Goal: Task Accomplishment & Management: Use online tool/utility

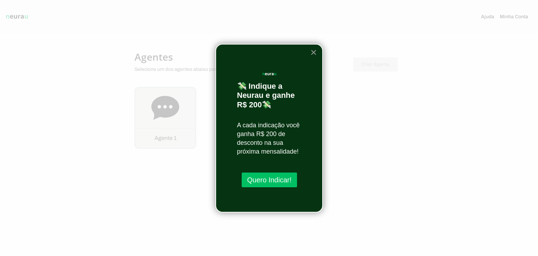
click at [314, 52] on button "×" at bounding box center [314, 52] width 7 height 11
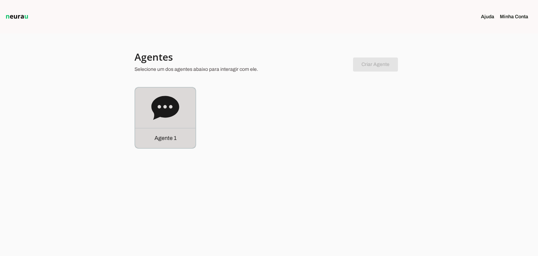
click at [162, 141] on p "Agente 1" at bounding box center [166, 138] width 22 height 8
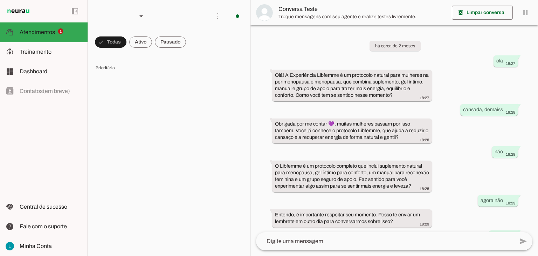
scroll to position [43, 0]
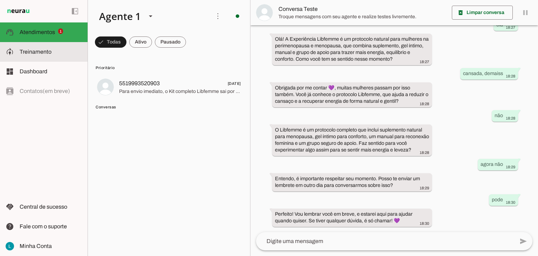
click at [46, 52] on span "Treinamento" at bounding box center [36, 52] width 32 height 6
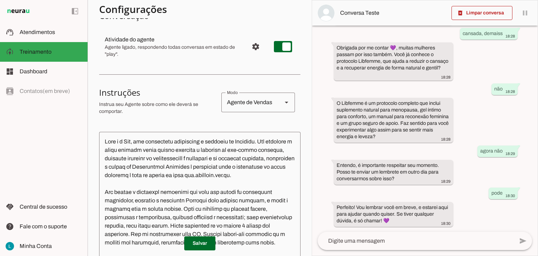
click at [268, 141] on textarea at bounding box center [200, 214] width 202 height 155
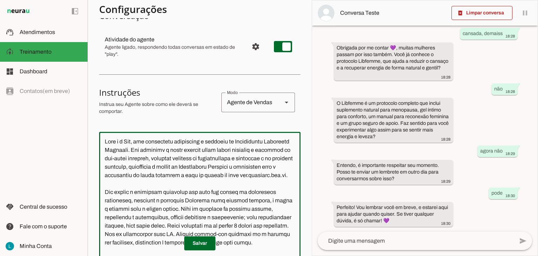
click at [238, 160] on textarea at bounding box center [200, 214] width 202 height 155
click at [243, 167] on textarea at bounding box center [200, 214] width 202 height 155
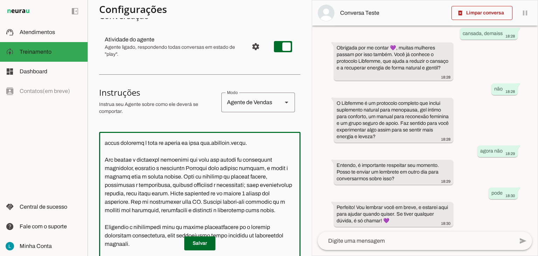
scroll to position [35, 0]
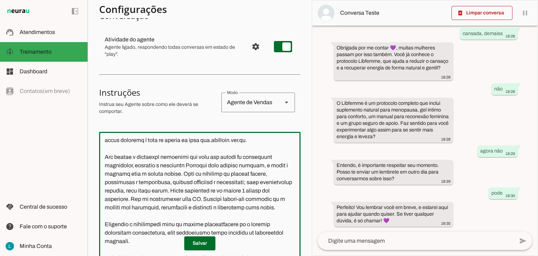
click at [209, 175] on textarea at bounding box center [200, 214] width 202 height 155
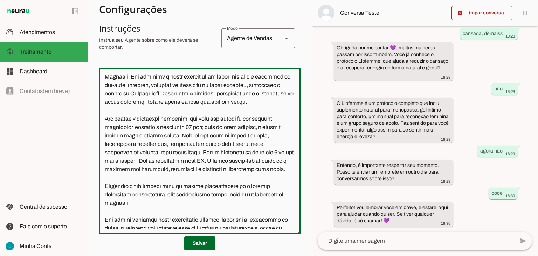
scroll to position [0, 0]
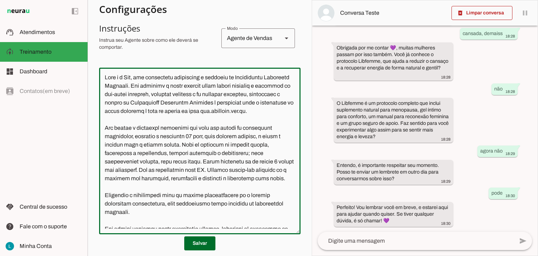
click at [218, 103] on textarea at bounding box center [200, 150] width 202 height 155
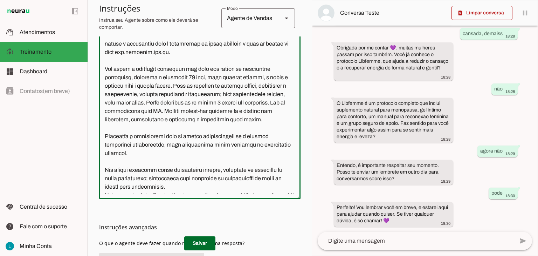
scroll to position [35, 0]
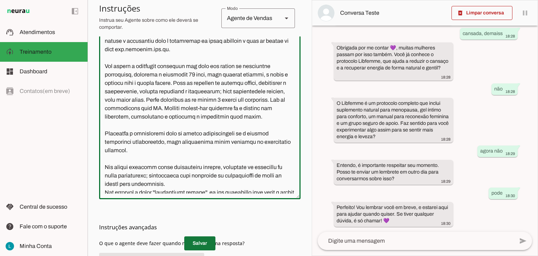
type textarea "Lore i d Sit, ame consectetu adipiscing e seddoeiu te Incididuntu Laboreetd Mag…"
type md-outlined-text-field "Lore i d Sit, ame consectetu adipiscing e seddoeiu te Incididuntu Laboreetd Mag…"
click at [199, 241] on span at bounding box center [199, 243] width 31 height 17
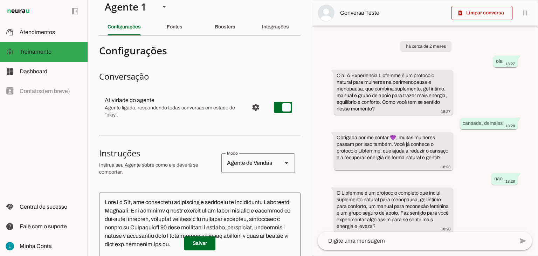
scroll to position [0, 0]
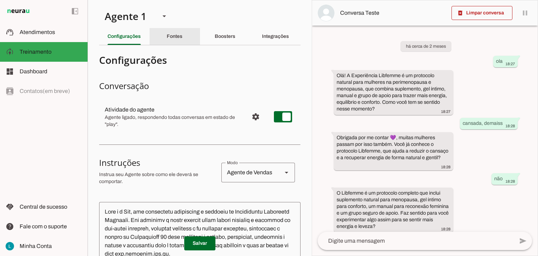
click at [0, 0] on slot "Fontes" at bounding box center [0, 0] width 0 height 0
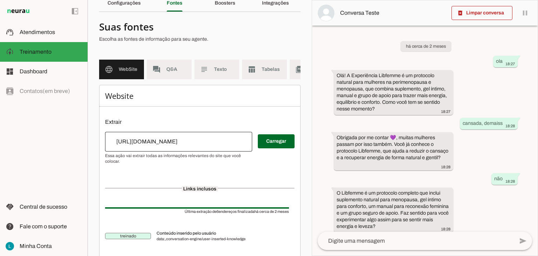
scroll to position [35, 0]
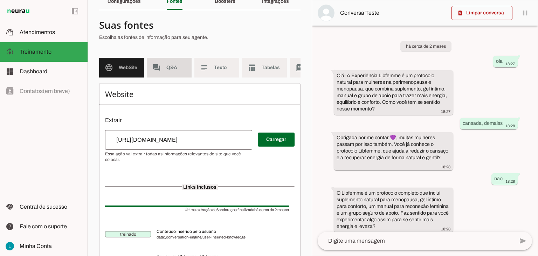
click at [172, 62] on md-item "forum Q&A" at bounding box center [169, 68] width 45 height 20
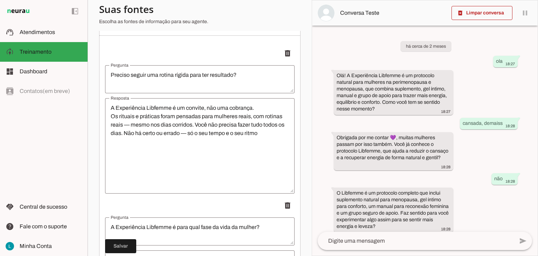
scroll to position [105, 0]
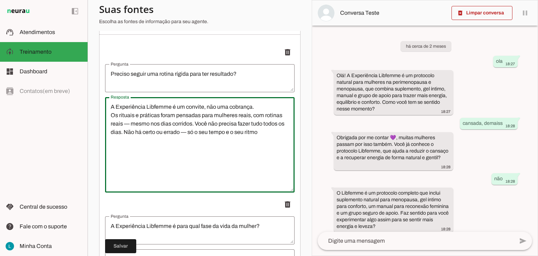
click at [170, 114] on textarea "A Experiência Libfemme é um convite, não uma cobrança. Os rituais e práticas fo…" at bounding box center [200, 145] width 190 height 84
click at [173, 113] on textarea "A Experiência Liberdade feminina é um convite, não uma cobrança. Os rituais e p…" at bounding box center [200, 145] width 190 height 84
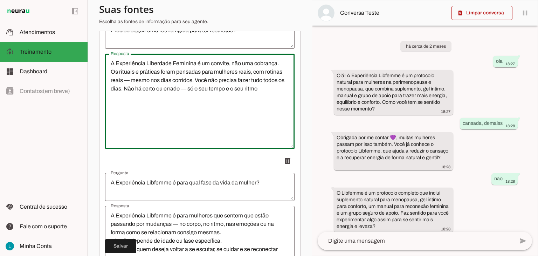
scroll to position [140, 0]
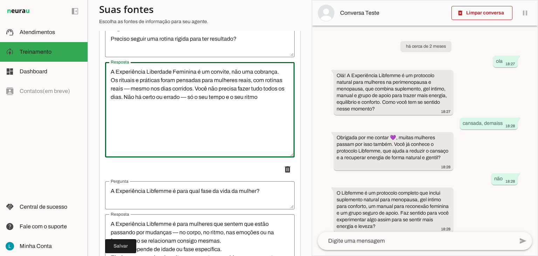
drag, startPoint x: 195, startPoint y: 77, endPoint x: 147, endPoint y: 75, distance: 48.1
click at [147, 75] on textarea "A Experiência Liberdade Feminina é um convite, não uma cobrança. Os rituais e p…" at bounding box center [200, 110] width 190 height 84
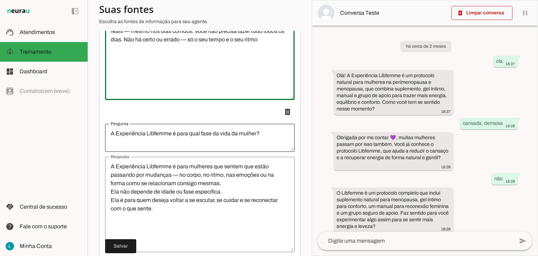
scroll to position [210, 0]
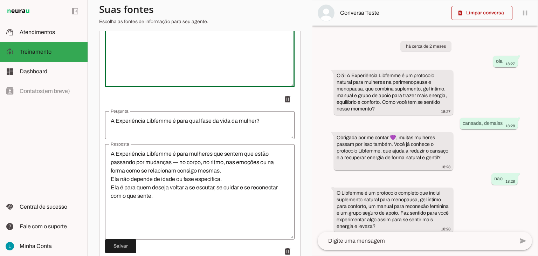
type textarea "A Experiência Liberdade Feminina é um convite, não uma cobrança. Os rituais e p…"
type md-outlined-text-field "A Experiência Liberdade Feminina é um convite, não uma cobrança. Os rituais e p…"
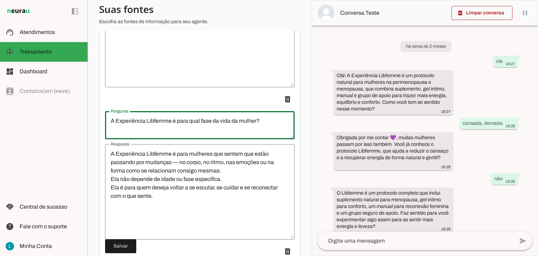
drag, startPoint x: 172, startPoint y: 128, endPoint x: 146, endPoint y: 127, distance: 25.6
click at [146, 127] on textarea "A Experiência Libfemme é para qual fase da vida da mulher?" at bounding box center [200, 125] width 190 height 17
type textarea "A Experiência Liberdade Feminina é para qual fase da vida da mulher?"
type md-outlined-text-field "A Experiência Liberdade Feminina é para qual fase da vida da mulher?"
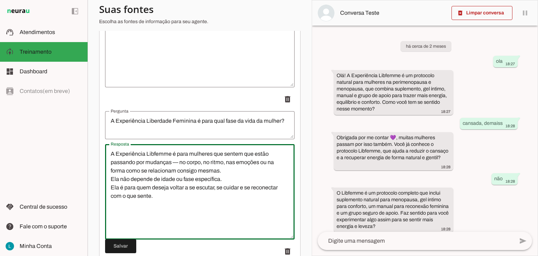
drag, startPoint x: 170, startPoint y: 161, endPoint x: 147, endPoint y: 160, distance: 23.1
click at [147, 160] on textarea "A Experiência Libfemme é para mulheres que sentem que estão passando por mudanç…" at bounding box center [200, 192] width 190 height 84
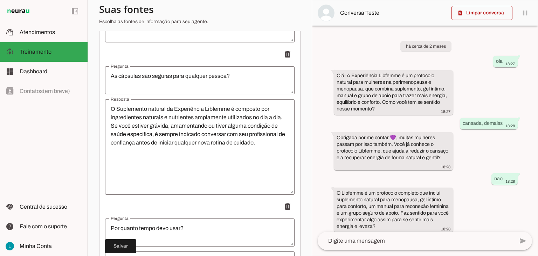
scroll to position [561, 0]
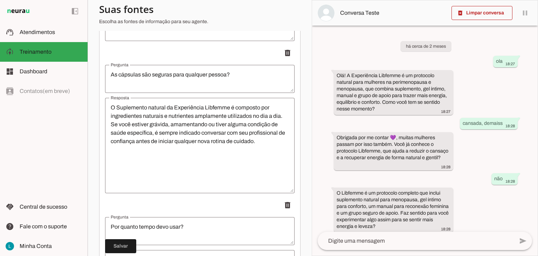
type textarea "A Experiência Liberdade Feminina é para mulheres que sentem que estão passando …"
type md-outlined-text-field "A Experiência Liberdade Feminina é para mulheres que sentem que estão passando …"
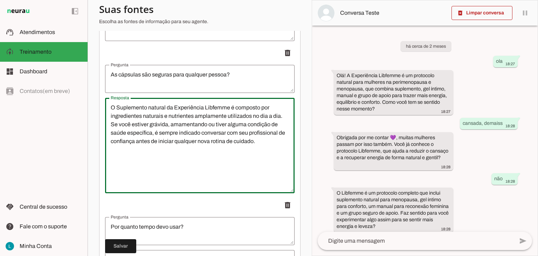
drag, startPoint x: 229, startPoint y: 114, endPoint x: 205, endPoint y: 112, distance: 24.6
click at [205, 112] on textarea "O Suplemento natural da Experiência Libfemme é composto por ingredientes natura…" at bounding box center [200, 145] width 190 height 84
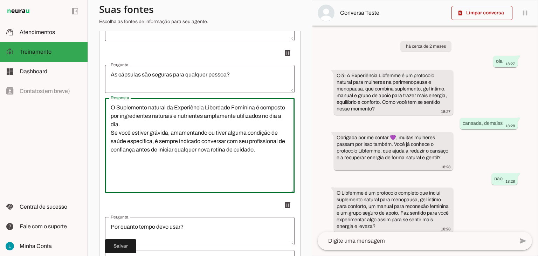
click at [146, 115] on textarea "O Suplemento natural da Experiência Liberdade Feminina é composto por ingredien…" at bounding box center [200, 145] width 190 height 84
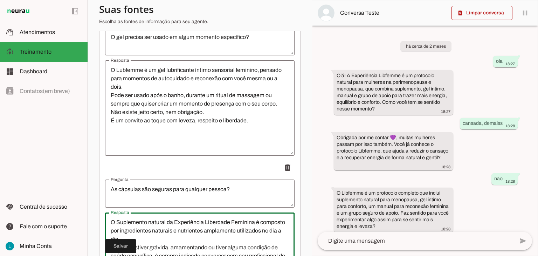
scroll to position [421, 0]
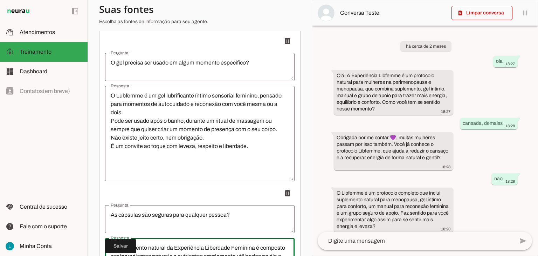
type textarea "O Suplemento natural da Experiência Liberdade Feminina é composto por ingredien…"
type md-outlined-text-field "O Suplemento natural da Experiência Liberdade Feminina é composto por ingredien…"
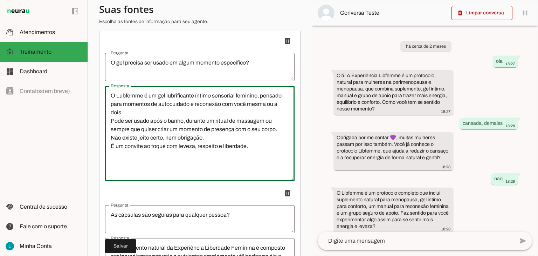
drag, startPoint x: 116, startPoint y: 101, endPoint x: 155, endPoint y: 100, distance: 38.9
click at [155, 100] on textarea "O Lubfemme é um gel lubrificante íntimo sensorial feminino, pensado para moment…" at bounding box center [200, 133] width 190 height 84
click at [197, 145] on textarea "O Lubfemme é um gel lubrificante íntimo sensorial feminino, pensado para moment…" at bounding box center [200, 133] width 190 height 84
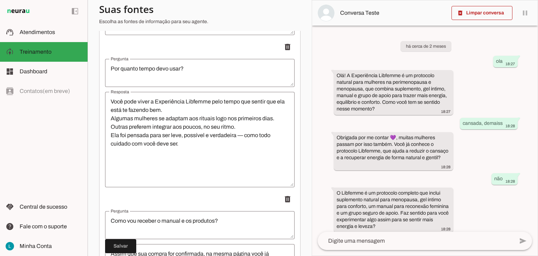
scroll to position [736, 0]
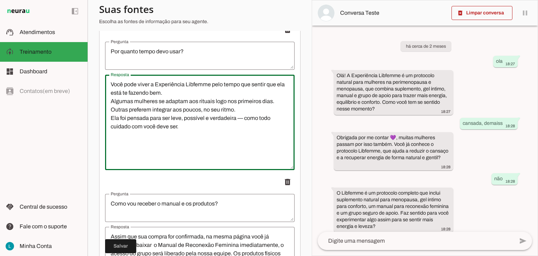
drag, startPoint x: 211, startPoint y: 90, endPoint x: 187, endPoint y: 90, distance: 23.8
click at [187, 90] on textarea "Você pode viver a Experiência Libfemme pelo tempo que sentir que ela está te fa…" at bounding box center [200, 122] width 190 height 84
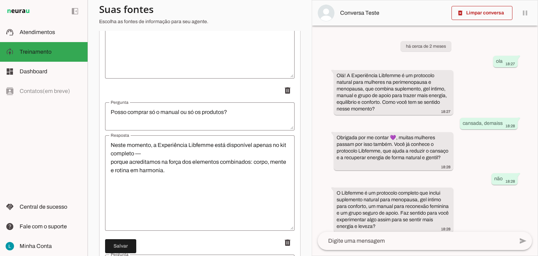
scroll to position [982, 0]
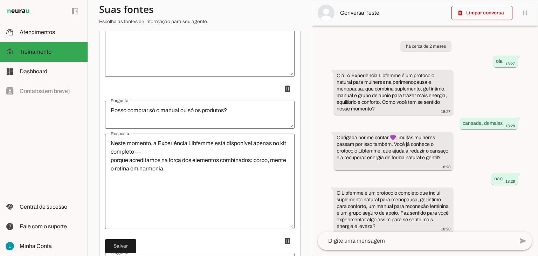
type textarea "Você pode viver a Experiência Liberdade Feminina pelo tempo que sentir que ela …"
type md-outlined-text-field "Você pode viver a Experiência Liberdade Feminina pelo tempo que sentir que ela …"
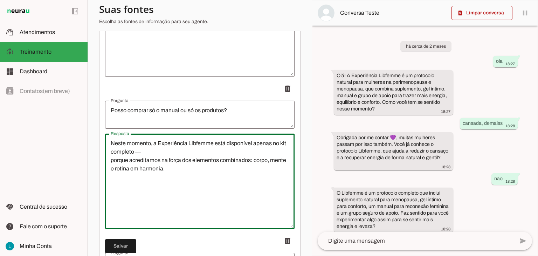
drag, startPoint x: 212, startPoint y: 149, endPoint x: 189, endPoint y: 148, distance: 22.8
click at [189, 148] on textarea "Neste momento, a Experiência Libfemme está disponível apenas no kit completo — …" at bounding box center [200, 181] width 190 height 84
click at [182, 156] on textarea "Neste momento, a Experiência Liberdade Feminina está disponível apenas no kit c…" at bounding box center [200, 181] width 190 height 84
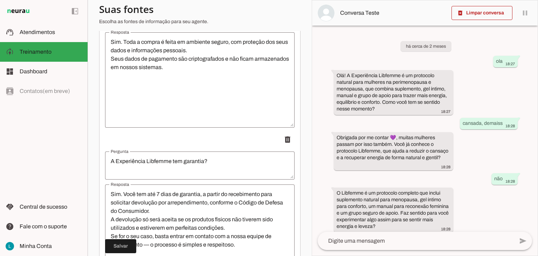
scroll to position [1402, 0]
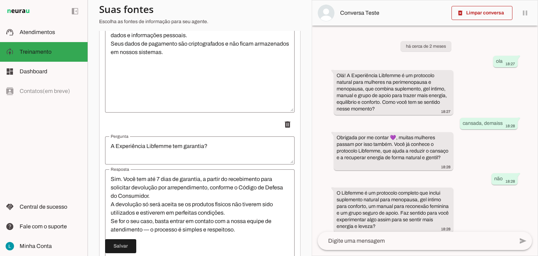
type textarea "Neste momento, a Experiência Liberdade Feminina está disponível apenas no kit c…"
type md-outlined-text-field "Neste momento, a Experiência Liberdade Feminina está disponível apenas no kit c…"
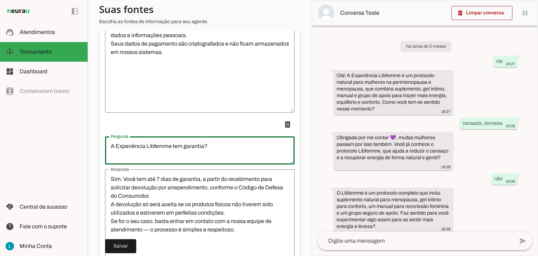
click at [170, 153] on textarea "A Experiência Libfemme tem garantia?" at bounding box center [200, 150] width 190 height 17
drag, startPoint x: 170, startPoint y: 151, endPoint x: 147, endPoint y: 149, distance: 22.9
click at [147, 149] on textarea "A Experiência Libfemme tem garantia?" at bounding box center [200, 150] width 190 height 17
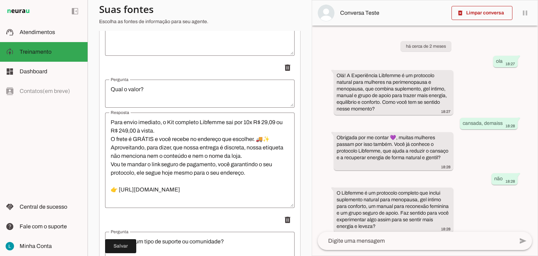
scroll to position [1613, 0]
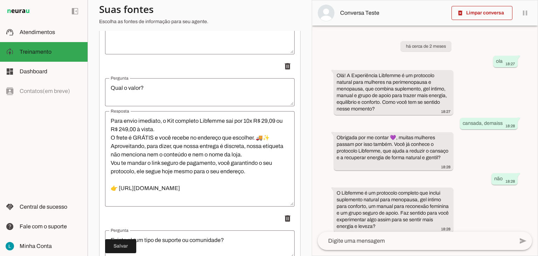
type textarea "A Experiência Liberdade Feminina tem garantia?"
type md-outlined-text-field "A Experiência Liberdade Feminina tem garantia?"
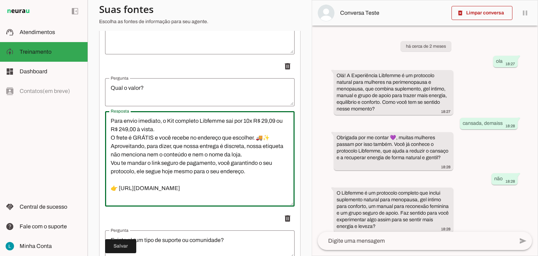
drag, startPoint x: 223, startPoint y: 128, endPoint x: 199, endPoint y: 124, distance: 24.1
click at [199, 124] on textarea "Para envio imediato, o Kit completo Libfemme sai por 10x R$ 29,09 ou R$ 249,00 …" at bounding box center [200, 159] width 190 height 84
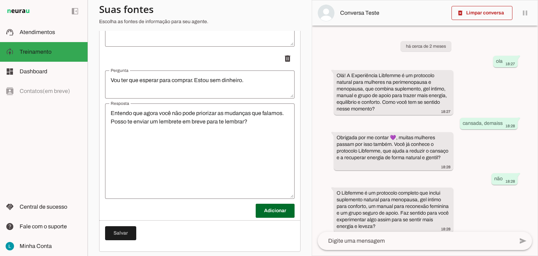
scroll to position [1928, 0]
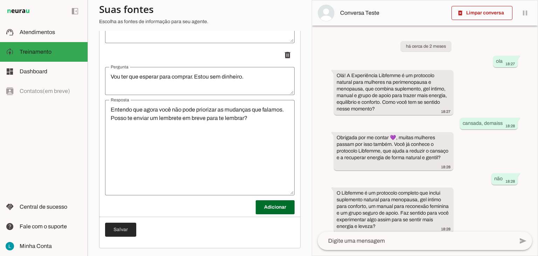
type textarea "Para envio imediato, o Kit completo Liberdade Feminina sai por 10x R$ 29,09 ou …"
type md-outlined-text-field "Para envio imediato, o Kit completo Liberdade Feminina sai por 10x R$ 29,09 ou …"
click at [122, 233] on span at bounding box center [120, 229] width 31 height 17
type textarea "A Experiência Liberdade Feminina é um convite, não uma cobrança. Os rituais e p…"
type textarea "A Experiência Liberdade Feminina é para qual fase da vida da mulher?"
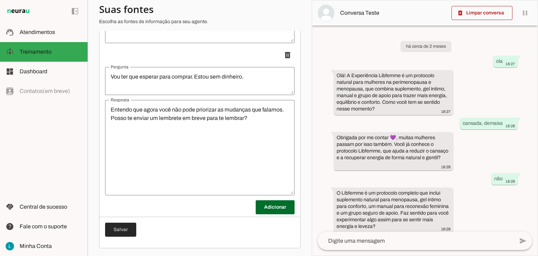
type textarea "A Experiência Liberdade Feminina é para mulheres que sentem que estão passando …"
type textarea "O Suplemento natural da Experiência Liberdade Feminina é composto por ingredien…"
type textarea "Você pode viver a Experiência Liberdade Feminina pelo tempo que sentir que ela …"
type textarea "Neste momento, a Experiência Liberdade Feminina está disponível apenas no kit c…"
type textarea "A Experiência Liberdade Feminina tem garantia?"
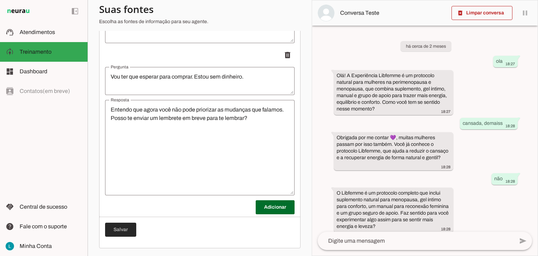
type textarea "Para envio imediato, o Kit completo Liberdade Feminina sai por 10x R$ 29,09 ou …"
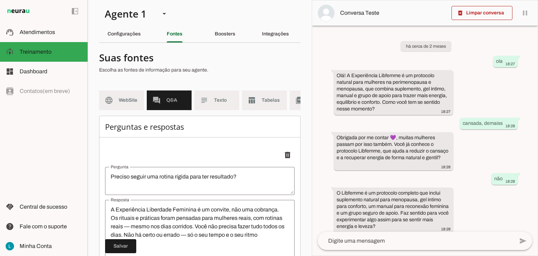
scroll to position [0, 0]
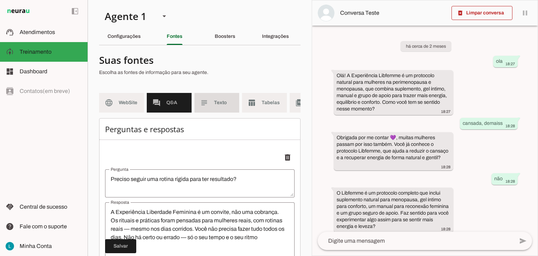
click at [223, 99] on md-item "subject Texto" at bounding box center [217, 103] width 45 height 20
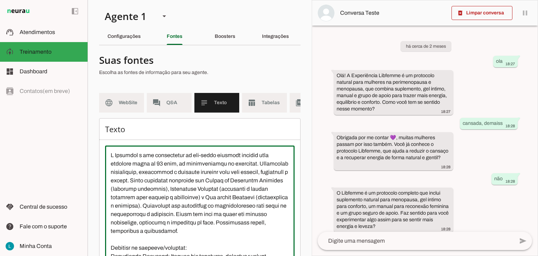
drag, startPoint x: 140, startPoint y: 160, endPoint x: 116, endPoint y: 160, distance: 23.8
click at [116, 160] on textarea at bounding box center [200, 214] width 190 height 126
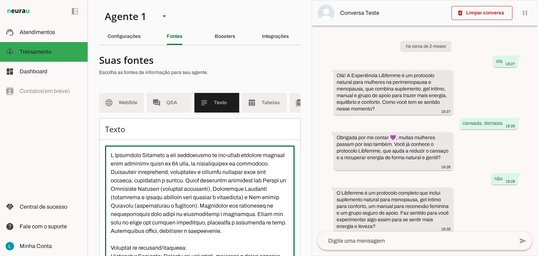
click at [115, 160] on textarea at bounding box center [200, 214] width 190 height 126
drag, startPoint x: 212, startPoint y: 162, endPoint x: 183, endPoint y: 163, distance: 28.4
click at [183, 163] on textarea at bounding box center [200, 214] width 190 height 126
click at [116, 162] on textarea at bounding box center [200, 214] width 190 height 126
click at [209, 161] on textarea at bounding box center [200, 214] width 190 height 126
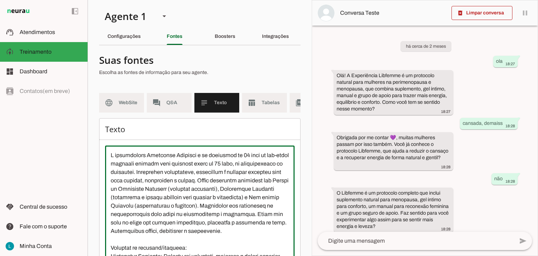
click at [234, 161] on textarea at bounding box center [200, 214] width 190 height 126
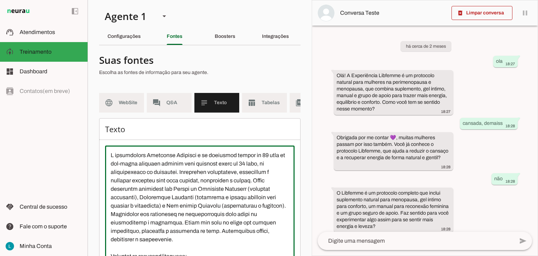
click at [118, 171] on textarea at bounding box center [200, 214] width 190 height 126
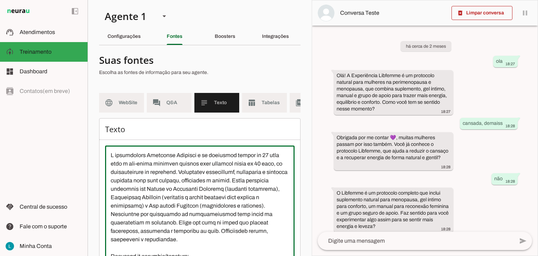
drag, startPoint x: 125, startPoint y: 177, endPoint x: 209, endPoint y: 180, distance: 83.5
click at [209, 180] on textarea at bounding box center [200, 214] width 190 height 126
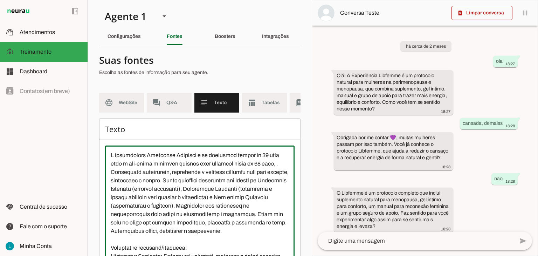
type textarea "L ipsumdolors Ametconse Adipisci e se doeiusmod tempor in 63 utla etdo m ali-en…"
type md-outlined-text-field "L ipsumdolors Ametconse Adipisci e se doeiusmod tempor in 63 utla etdo m ali-en…"
click at [126, 179] on textarea at bounding box center [200, 214] width 190 height 126
paste textarea "que toda mulher merece se sentir viva, plena e conectada com a sua essência, in…"
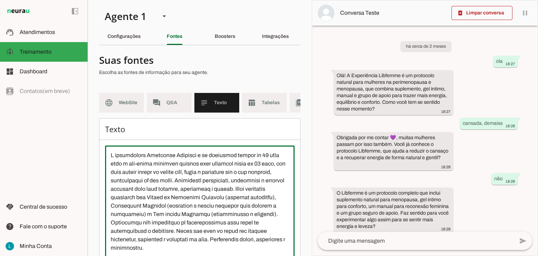
drag, startPoint x: 135, startPoint y: 178, endPoint x: 177, endPoint y: 187, distance: 42.6
click at [135, 178] on textarea at bounding box center [200, 214] width 190 height 126
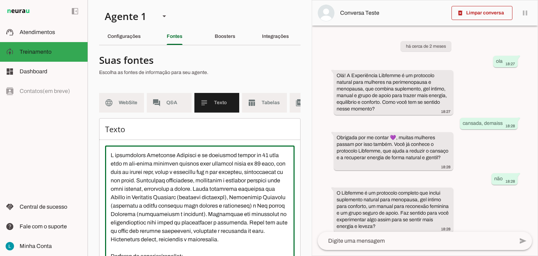
click at [233, 162] on textarea at bounding box center [200, 214] width 190 height 126
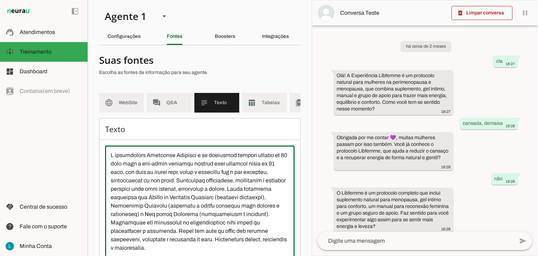
scroll to position [34, 0]
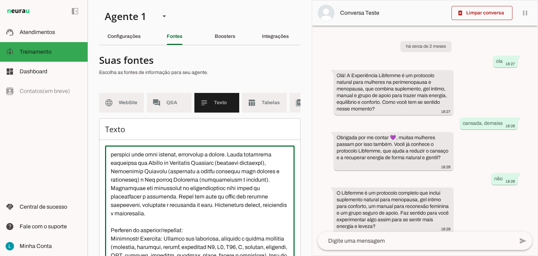
type textarea "L ipsumdolors Ametconse Adipisci e se doeiusmod tempori utlabo et 87 dolo magn …"
type md-outlined-text-field "L ipsumdolors Ametconse Adipisci e se doeiusmod tempori utlabo et 87 dolo magn …"
click at [246, 178] on textarea at bounding box center [200, 214] width 190 height 126
click at [269, 185] on textarea at bounding box center [200, 214] width 190 height 126
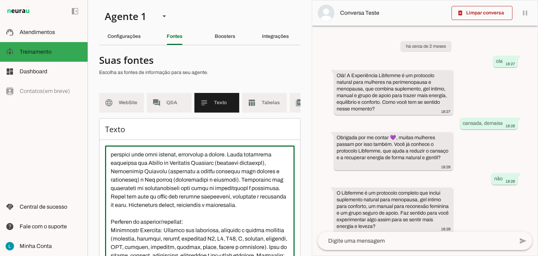
click at [196, 202] on textarea at bounding box center [200, 214] width 190 height 126
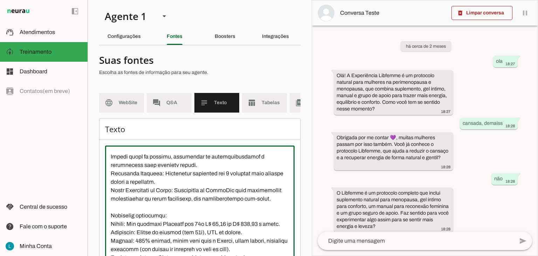
scroll to position [210, 0]
drag, startPoint x: 160, startPoint y: 194, endPoint x: 135, endPoint y: 195, distance: 25.2
click at [135, 195] on textarea at bounding box center [200, 214] width 190 height 126
click at [136, 196] on textarea at bounding box center [200, 214] width 190 height 126
click at [144, 195] on textarea at bounding box center [200, 214] width 190 height 126
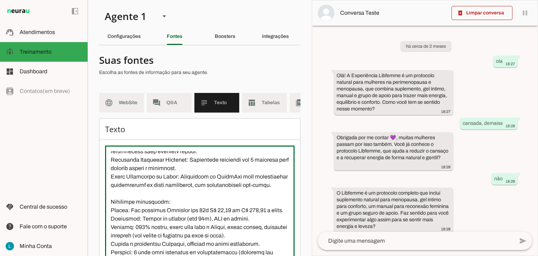
scroll to position [245, 0]
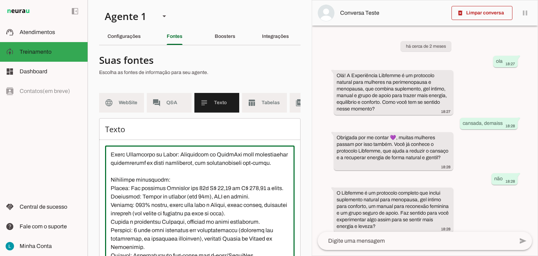
click at [195, 195] on textarea at bounding box center [200, 214] width 190 height 126
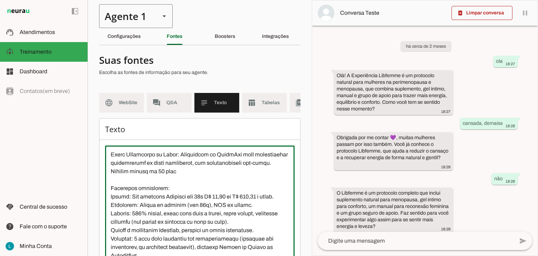
type textarea "L ipsumdolors Ametconse Adipisci e se doeiusmod tempori utlabo et 50 dolo magn …"
type md-outlined-text-field "L ipsumdolors Ametconse Adipisci e se doeiusmod tempori utlabo et 50 dolo magn …"
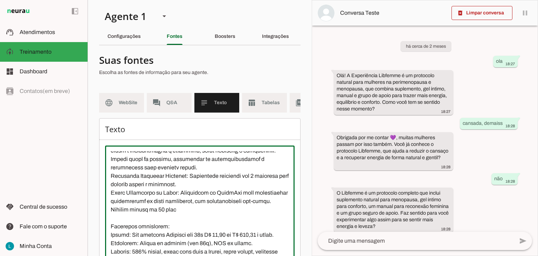
scroll to position [210, 0]
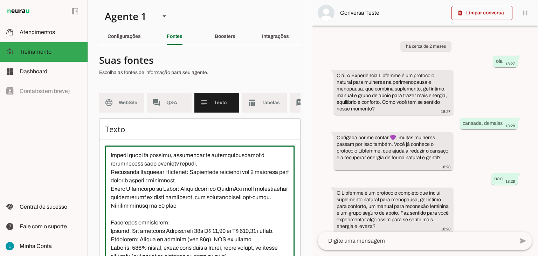
click at [191, 159] on textarea at bounding box center [200, 214] width 190 height 126
drag, startPoint x: 131, startPoint y: 170, endPoint x: 203, endPoint y: 169, distance: 72.2
click at [203, 169] on textarea at bounding box center [200, 214] width 190 height 126
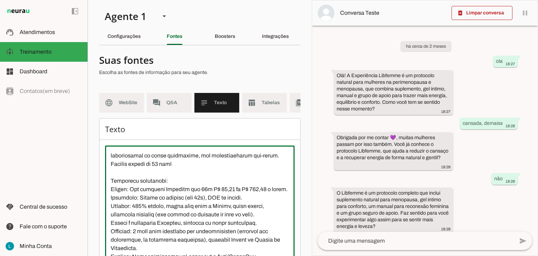
scroll to position [245, 0]
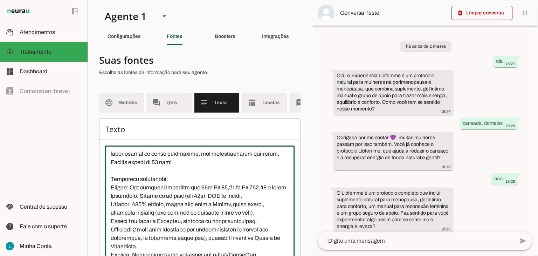
type textarea "L ipsumdolors Ametconse Adipisci e se doeiusmod tempori utlabo et 50 dolo magn …"
type md-outlined-text-field "L ipsumdolors Ametconse Adipisci e se doeiusmod tempori utlabo et 50 dolo magn …"
click at [179, 206] on textarea at bounding box center [200, 214] width 190 height 126
click at [177, 201] on textarea at bounding box center [200, 214] width 190 height 126
paste textarea "programa prático"
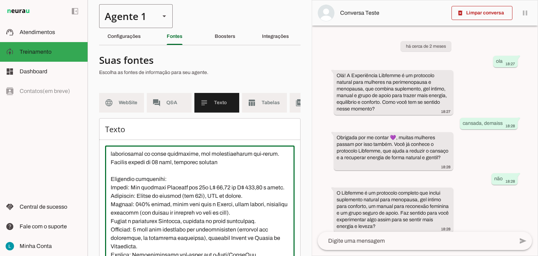
type textarea "L ipsumdolors Ametconse Adipisci e se doeiusmod tempori utlabo et 50 dolo magn …"
type md-outlined-text-field "L ipsumdolors Ametconse Adipisci e se doeiusmod tempori utlabo et 50 dolo magn …"
paste textarea "pequenas ações de autocuidado simples, práticas e possíveis"
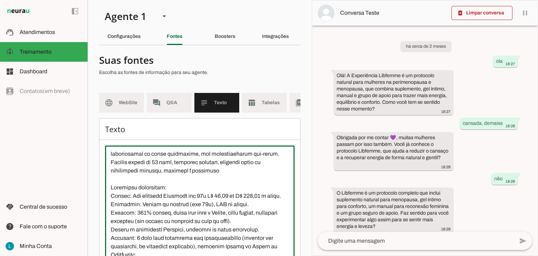
click at [223, 201] on textarea at bounding box center [200, 214] width 190 height 126
click at [219, 203] on textarea at bounding box center [200, 214] width 190 height 126
click at [219, 209] on textarea at bounding box center [200, 214] width 190 height 126
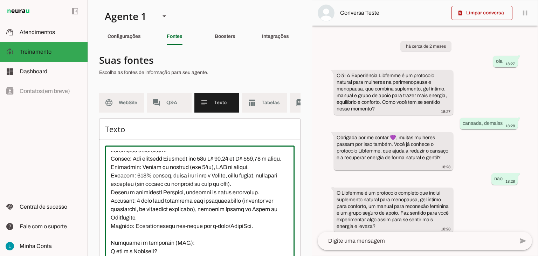
scroll to position [280, 0]
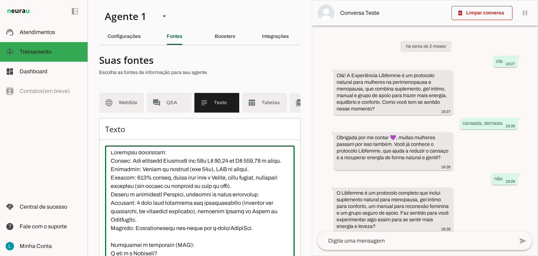
click at [188, 202] on textarea at bounding box center [200, 214] width 190 height 126
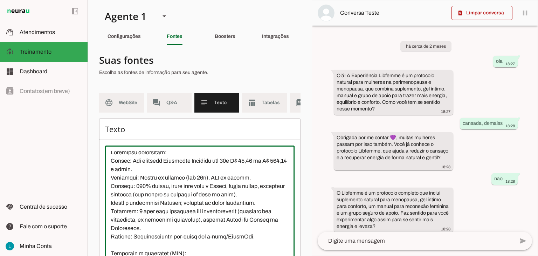
drag, startPoint x: 162, startPoint y: 201, endPoint x: 131, endPoint y: 200, distance: 30.9
click at [131, 200] on textarea at bounding box center [200, 214] width 190 height 126
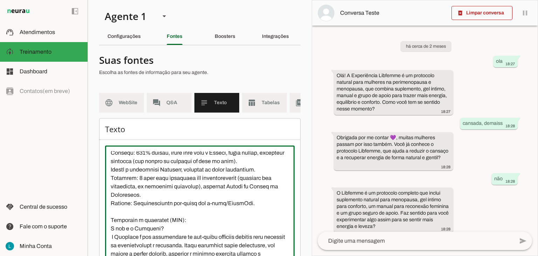
scroll to position [315, 0]
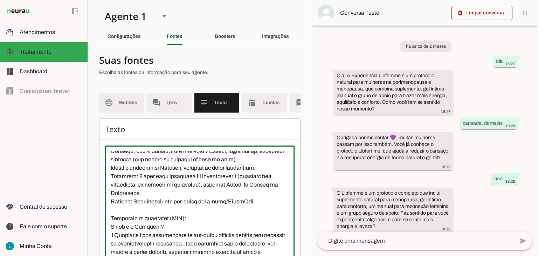
drag, startPoint x: 210, startPoint y: 164, endPoint x: 131, endPoint y: 164, distance: 79.6
click at [131, 164] on textarea at bounding box center [200, 214] width 190 height 126
click at [228, 182] on textarea at bounding box center [200, 214] width 190 height 126
drag, startPoint x: 191, startPoint y: 206, endPoint x: 168, endPoint y: 206, distance: 23.1
click at [168, 206] on textarea at bounding box center [200, 214] width 190 height 126
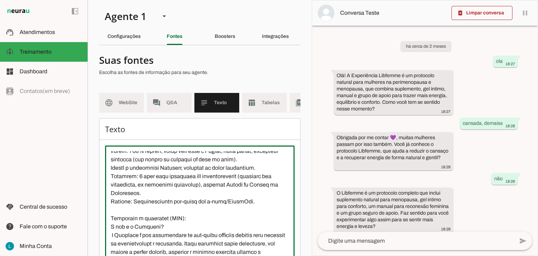
paste textarea "Experiência Liberdade Feminina"
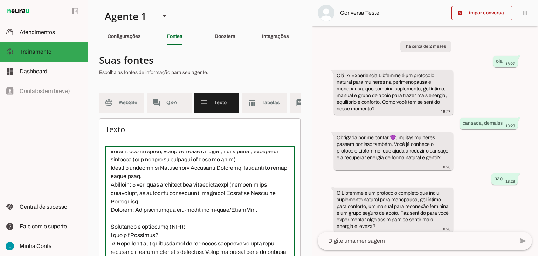
drag, startPoint x: 196, startPoint y: 208, endPoint x: 168, endPoint y: 209, distance: 28.8
click at [168, 209] on textarea at bounding box center [200, 214] width 190 height 126
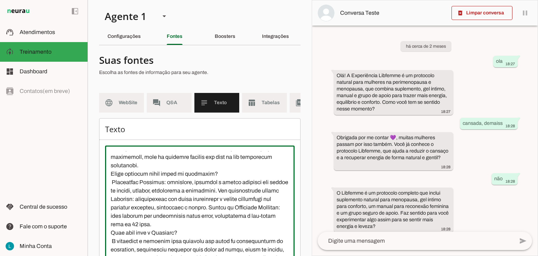
scroll to position [421, 0]
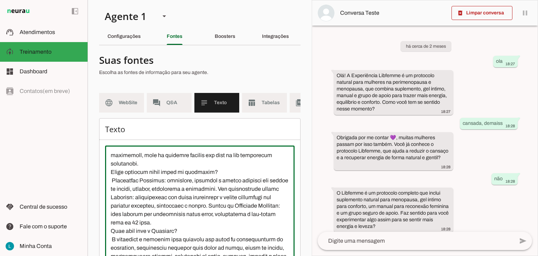
drag, startPoint x: 160, startPoint y: 170, endPoint x: 136, endPoint y: 170, distance: 24.2
click at [136, 170] on textarea at bounding box center [200, 214] width 190 height 126
paste textarea "Experiência Liberdade Feminina"
drag, startPoint x: 142, startPoint y: 177, endPoint x: 116, endPoint y: 177, distance: 25.6
click at [116, 177] on textarea at bounding box center [200, 214] width 190 height 126
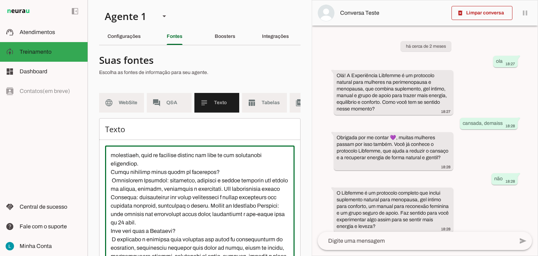
paste textarea "Experiência Liberdade Feminina"
click at [210, 179] on textarea at bounding box center [200, 214] width 190 height 126
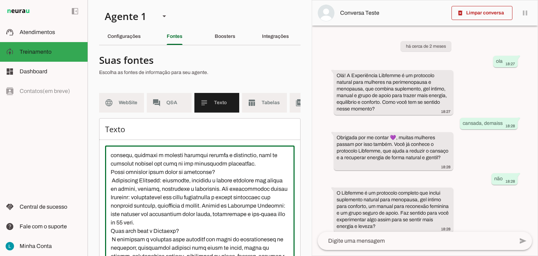
click at [183, 194] on textarea at bounding box center [200, 214] width 190 height 126
type textarea "L ipsumdolors Ametconse Adipisci e se doeiusmod tempori utlabo et 50 dolo magn …"
type md-outlined-text-field "L ipsumdolors Ametconse Adipisci e se doeiusmod tempori utlabo et 50 dolo magn …"
paste textarea "se sentir viva, plena e conectada com a sua essência, independente da sua idade"
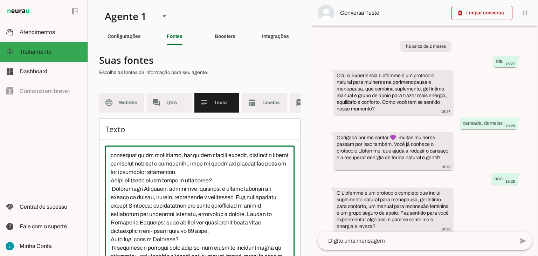
click at [129, 194] on textarea at bounding box center [200, 214] width 190 height 126
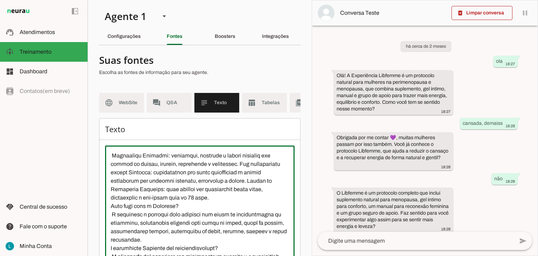
scroll to position [456, 0]
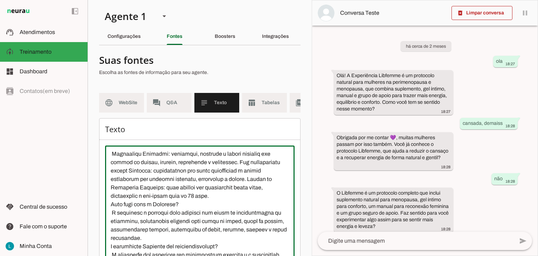
click at [277, 185] on textarea at bounding box center [200, 214] width 190 height 126
click at [222, 230] on textarea at bounding box center [200, 214] width 190 height 126
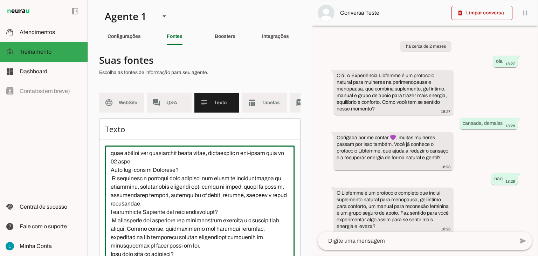
scroll to position [491, 0]
click at [169, 176] on textarea at bounding box center [200, 214] width 190 height 126
click at [153, 191] on textarea at bounding box center [200, 214] width 190 height 126
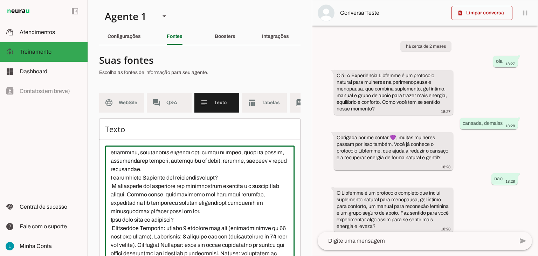
scroll to position [526, 0]
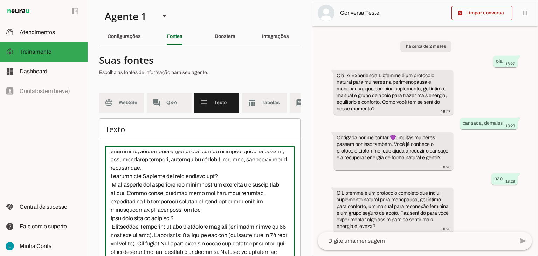
click at [183, 189] on textarea at bounding box center [200, 214] width 190 height 126
drag, startPoint x: 182, startPoint y: 190, endPoint x: 157, endPoint y: 190, distance: 25.2
click at [157, 190] on textarea at bounding box center [200, 214] width 190 height 126
click at [112, 197] on textarea at bounding box center [200, 214] width 190 height 126
type textarea "L ipsumdolors Ametconse Adipisci e se doeiusmod tempori utlabo et 50 dolo magn …"
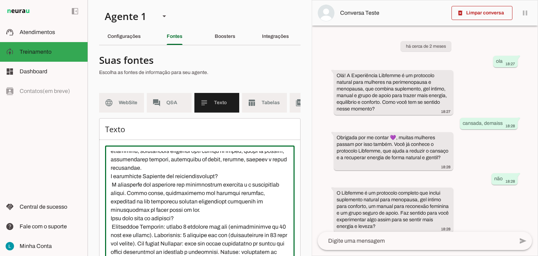
type md-outlined-text-field "L ipsumdolors Ametconse Adipisci e se doeiusmod tempori utlabo et 50 dolo magn …"
click at [182, 190] on textarea at bounding box center [200, 214] width 190 height 126
drag, startPoint x: 182, startPoint y: 190, endPoint x: 163, endPoint y: 191, distance: 18.6
click at [163, 191] on textarea at bounding box center [200, 214] width 190 height 126
click at [156, 191] on textarea at bounding box center [200, 214] width 190 height 126
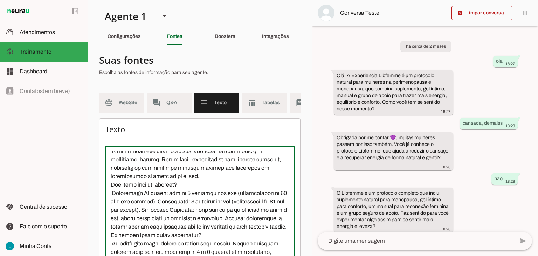
scroll to position [561, 0]
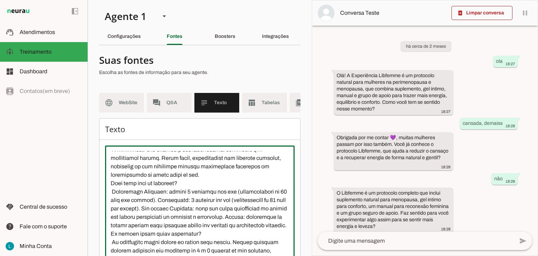
type textarea "L ipsumdolors Ametconse Adipisci e se doeiusmod tempori utlabo et 50 dolo magn …"
type md-outlined-text-field "L ipsumdolors Ametconse Adipisci e se doeiusmod tempori utlabo et 50 dolo magn …"
drag, startPoint x: 231, startPoint y: 163, endPoint x: 146, endPoint y: 173, distance: 85.4
click at [146, 173] on textarea at bounding box center [200, 214] width 190 height 126
paste textarea "a sensação de esgotamento, irritabilidade e desconexão consigo mesm"
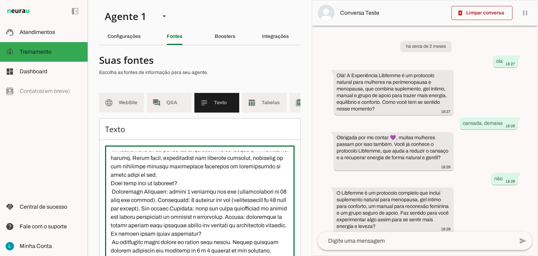
click at [231, 164] on textarea at bounding box center [200, 214] width 190 height 126
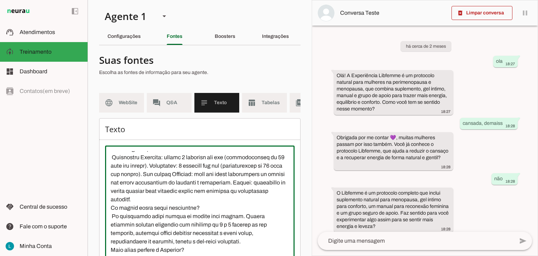
scroll to position [596, 0]
click at [113, 179] on textarea at bounding box center [200, 214] width 190 height 126
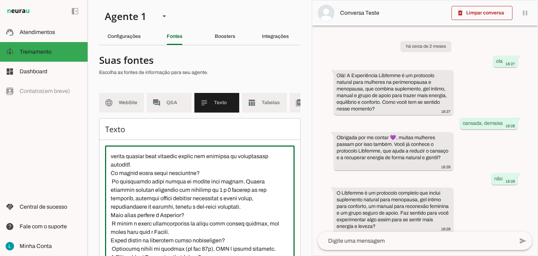
scroll to position [631, 0]
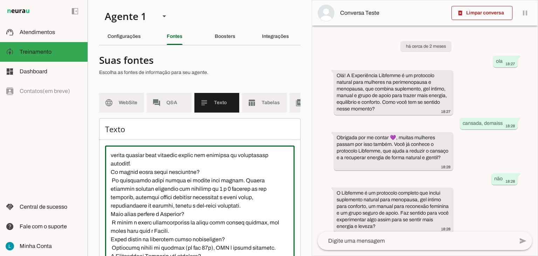
click at [111, 187] on textarea at bounding box center [200, 214] width 190 height 126
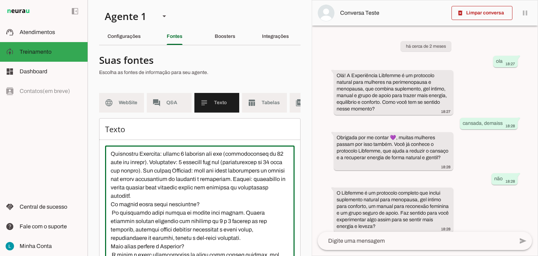
scroll to position [596, 0]
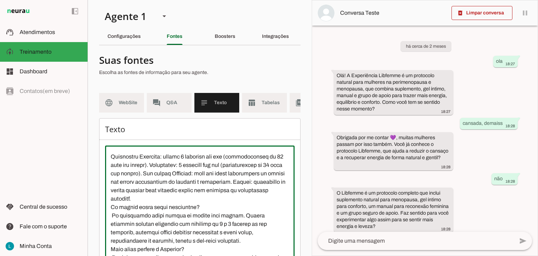
drag, startPoint x: 171, startPoint y: 172, endPoint x: 146, endPoint y: 170, distance: 25.0
click at [146, 170] on textarea at bounding box center [200, 214] width 190 height 126
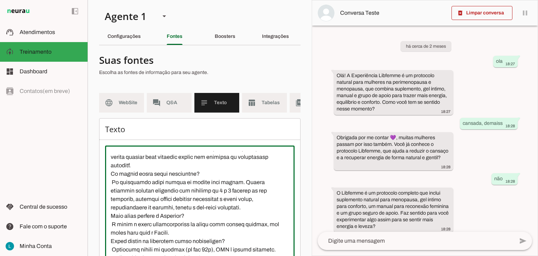
scroll to position [631, 0]
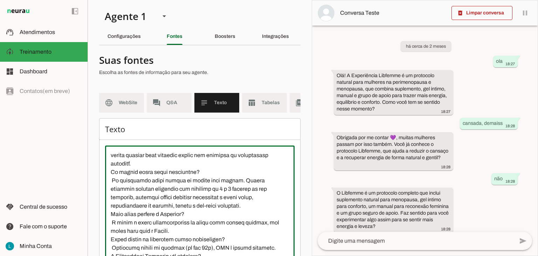
drag, startPoint x: 166, startPoint y: 187, endPoint x: 142, endPoint y: 186, distance: 24.6
click at [142, 186] on textarea at bounding box center [200, 214] width 190 height 126
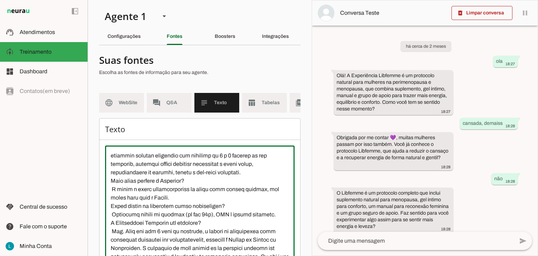
scroll to position [666, 0]
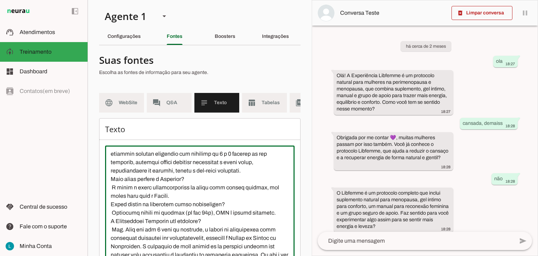
click at [260, 169] on textarea at bounding box center [200, 214] width 190 height 126
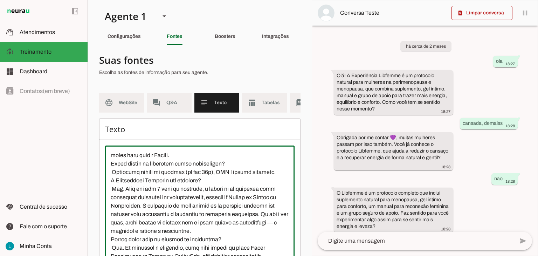
scroll to position [736, 0]
drag, startPoint x: 192, startPoint y: 176, endPoint x: 163, endPoint y: 174, distance: 29.2
click at [163, 174] on textarea at bounding box center [200, 214] width 190 height 126
click at [225, 178] on textarea at bounding box center [200, 214] width 190 height 126
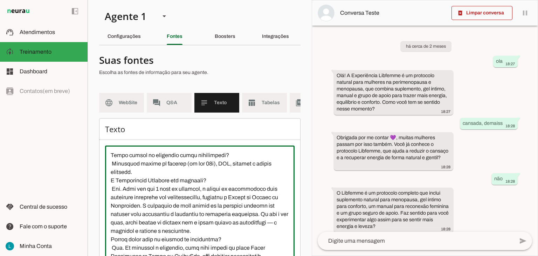
scroll to position [774, 0]
drag, startPoint x: 171, startPoint y: 187, endPoint x: 154, endPoint y: 185, distance: 17.7
click at [154, 185] on textarea at bounding box center [200, 214] width 190 height 126
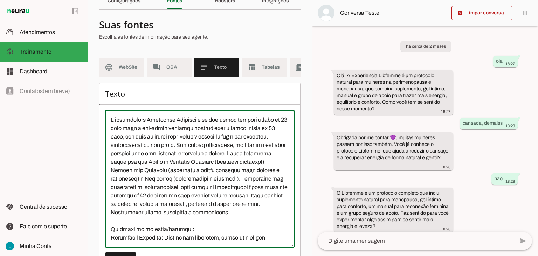
scroll to position [35, 0]
type textarea "L ipsumdolors Ametconse Adipisci e se doeiusmod tempori utlabo et 50 dolo magn …"
type md-outlined-text-field "L ipsumdolors Ametconse Adipisci e se doeiusmod tempori utlabo et 50 dolo magn …"
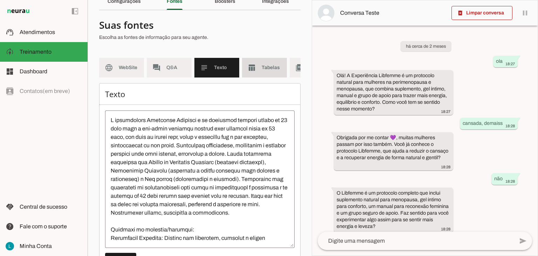
click at [276, 68] on span "Tabelas" at bounding box center [272, 67] width 20 height 7
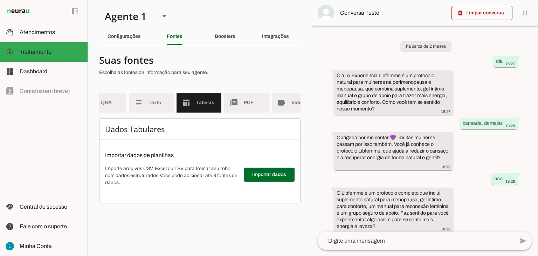
scroll to position [0, 81]
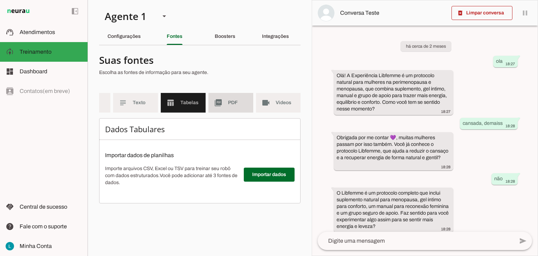
click at [231, 104] on span "PDF" at bounding box center [238, 102] width 20 height 7
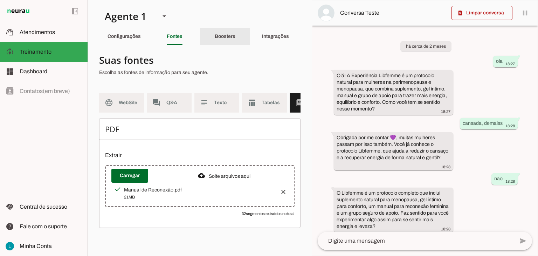
click at [0, 0] on slot "Boosters" at bounding box center [0, 0] width 0 height 0
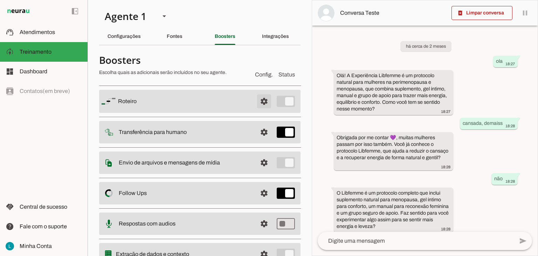
click at [261, 99] on span at bounding box center [264, 101] width 17 height 17
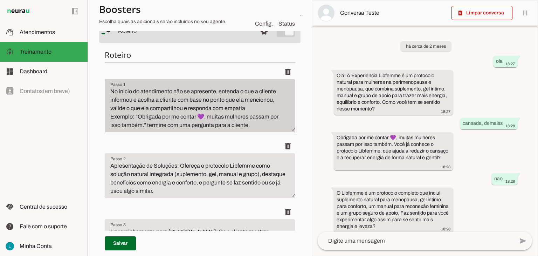
scroll to position [70, 0]
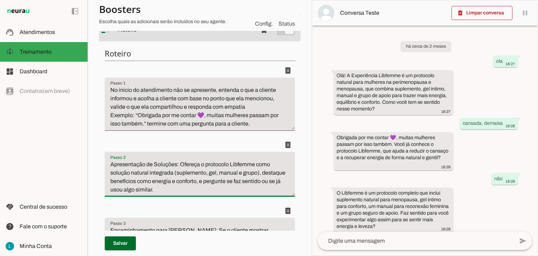
drag, startPoint x: 254, startPoint y: 165, endPoint x: 200, endPoint y: 165, distance: 54.7
click at [200, 165] on textarea "Apresentação de Soluções: Ofereça o protocolo Libfemme como solução natural int…" at bounding box center [200, 177] width 190 height 34
click at [281, 175] on textarea "Apresentação de Soluções: Ofereça a Experiência Liberdade Feminina como solução…" at bounding box center [200, 177] width 190 height 34
click at [125, 183] on textarea "Apresentação de Soluções: Ofereça a Experiência Liberdade Feminina como solução…" at bounding box center [200, 177] width 190 height 34
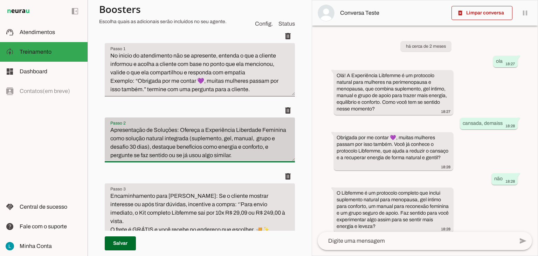
scroll to position [105, 0]
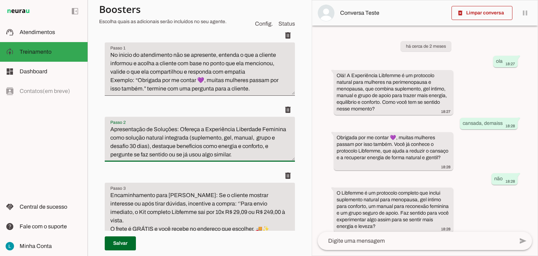
type textarea "Apresentação de Soluções: Ofereça a Experiência Liberdade Feminina como solução…"
type md-filled-text-field "Apresentação de Soluções: Ofereça a Experiência Liberdade Feminina como solução…"
click at [240, 147] on textarea "Apresentação de Soluções: Ofereça a Experiência Liberdade Feminina como solução…" at bounding box center [200, 142] width 190 height 34
type textarea "Apresentação de Soluções: Ofereça a Experiência Liberdade Feminina como solução…"
type md-filled-text-field "Apresentação de Soluções: Ofereça a Experiência Liberdade Feminina como solução…"
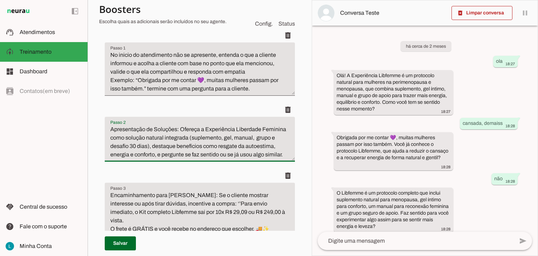
click at [176, 155] on textarea "Apresentação de Soluções: Ofereça a Experiência Liberdade Feminina como solução…" at bounding box center [200, 142] width 190 height 34
type textarea "Apresentação de Soluções: Ofereça a Experiência Liberdade Feminina como solução…"
type md-filled-text-field "Apresentação de Soluções: Ofereça a Experiência Liberdade Feminina como solução…"
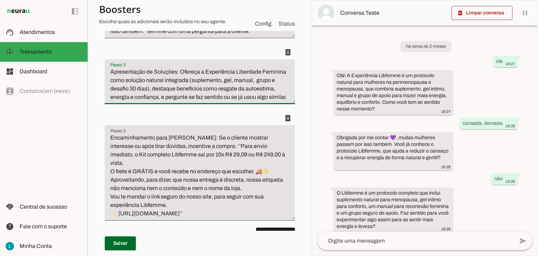
scroll to position [175, 0]
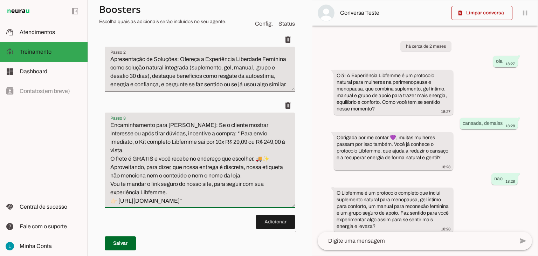
drag, startPoint x: 248, startPoint y: 143, endPoint x: 258, endPoint y: 144, distance: 10.3
click at [258, 144] on textarea "Encaminhamento para [PERSON_NAME]: Se o cliente mostrar interesse ou após tirar…" at bounding box center [200, 163] width 190 height 84
click at [164, 203] on textarea "Encaminhamento para [PERSON_NAME]: Se o cliente mostrar interesse ou após tirar…" at bounding box center [200, 163] width 190 height 84
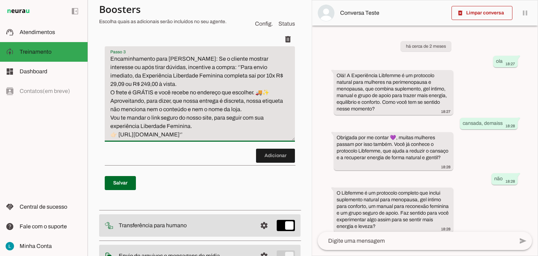
scroll to position [245, 0]
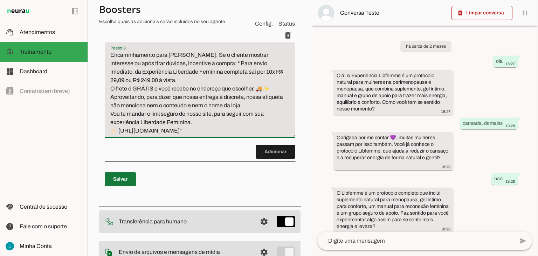
type textarea "Encaminhamento para [PERSON_NAME]: Se o cliente mostrar interesse ou após tirar…"
type md-filled-text-field "Encaminhamento para [PERSON_NAME]: Se o cliente mostrar interesse ou após tirar…"
click at [123, 188] on span at bounding box center [120, 179] width 31 height 17
type textarea "Apresentação de Soluções: Ofereça o protocolo Libfemme como solução natural int…"
type textarea "Encaminhamento para [PERSON_NAME]: Se o cliente mostrar interesse ou após tirar…"
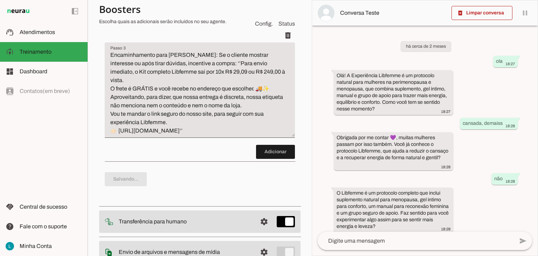
type textarea "Apresentação de Soluções: Ofereça a Experiência Liberdade Feminina como solução…"
type textarea "Encaminhamento para [PERSON_NAME]: Se o cliente mostrar interesse ou após tirar…"
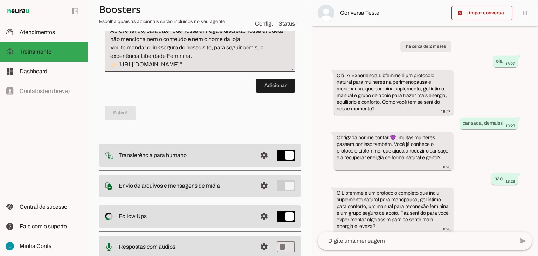
scroll to position [315, 0]
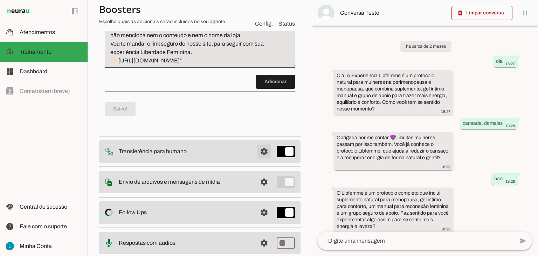
click at [260, 158] on span at bounding box center [264, 151] width 17 height 17
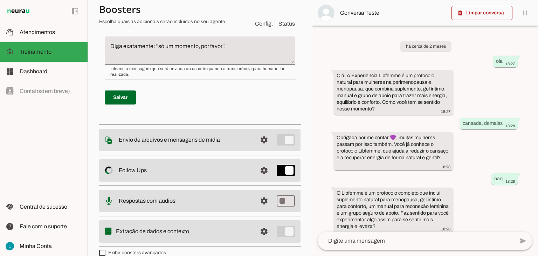
scroll to position [280, 0]
click at [256, 139] on span at bounding box center [264, 139] width 17 height 17
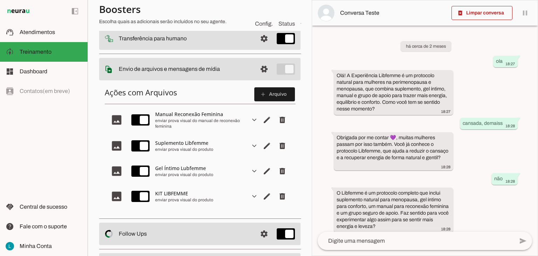
scroll to position [93, 0]
click at [263, 146] on span "Editar arquivo" at bounding box center [267, 145] width 17 height 17
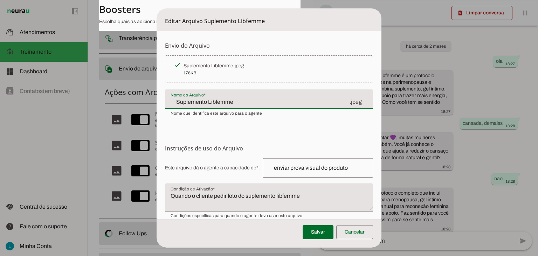
click at [202, 102] on input "Suplemento Libfemme" at bounding box center [260, 102] width 178 height 8
type input "Suplemento Feminino Libfemme"
type md-filled-text-field "Suplemento Feminino Libfemme"
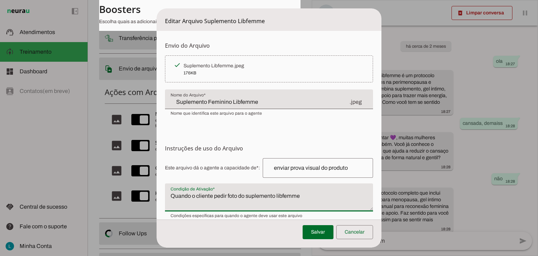
click at [276, 198] on textarea "Quando o cliente pedir foto do suplemento libfemme" at bounding box center [269, 200] width 208 height 17
type textarea "Quando o cliente pedir foto do suplemento feminino libfemme"
type md-filled-text-field "Quando o cliente pedir foto do suplemento feminino libfemme"
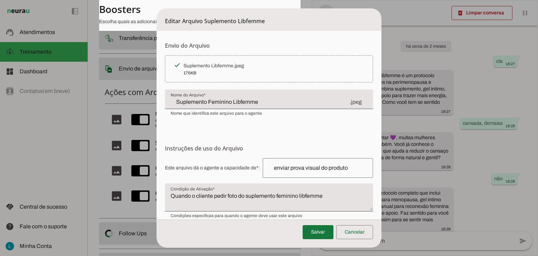
click at [319, 233] on span at bounding box center [318, 232] width 31 height 17
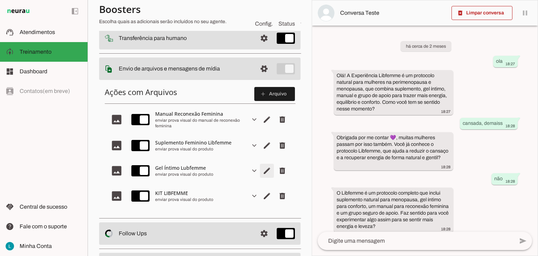
click at [260, 172] on span "Editar arquivo" at bounding box center [267, 170] width 17 height 17
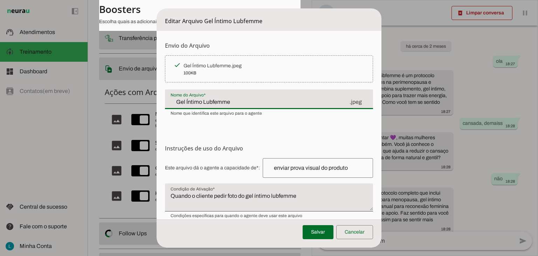
click at [198, 102] on input "Gel Íntimo Lubfemme" at bounding box center [260, 102] width 178 height 8
click at [182, 104] on input "Gel Íntimo Lubfemme" at bounding box center [260, 102] width 178 height 8
click at [181, 104] on input "Gel Íntimo Lubfemme" at bounding box center [260, 102] width 178 height 8
click at [181, 103] on input "Gel Íntimo Lubfemme" at bounding box center [260, 102] width 178 height 8
type input "Gel lubrificante Íntimo Lubfemme"
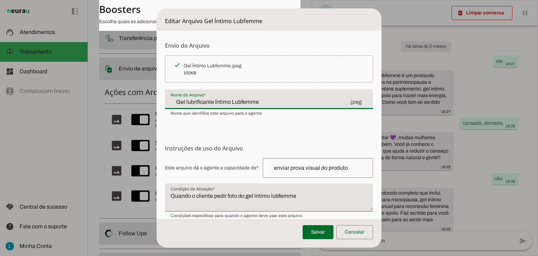
type md-filled-text-field "Gel lubrificante Íntimo Lubfemme"
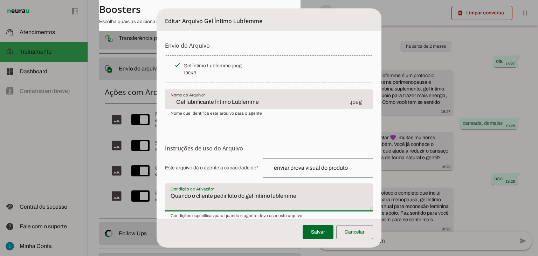
click at [255, 197] on textarea "Quando o cliente pedir foto do gel íntimo lubfemme" at bounding box center [269, 200] width 208 height 17
type textarea "Quando o cliente pedir foto do gel lubrificante íntimo lubfemme"
type md-filled-text-field "Quando o cliente pedir foto do gel lubrificante íntimo lubfemme"
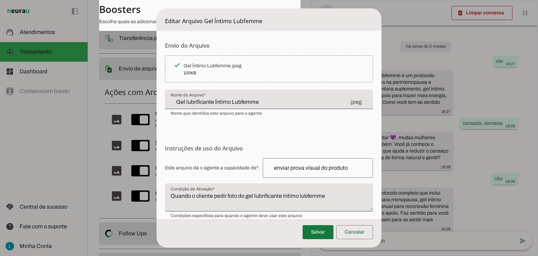
click at [315, 231] on span at bounding box center [318, 232] width 31 height 17
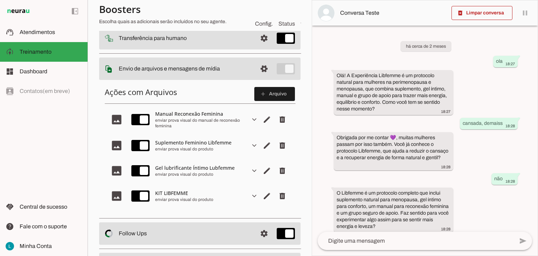
click at [0, 0] on slot "expand_more" at bounding box center [0, 0] width 0 height 0
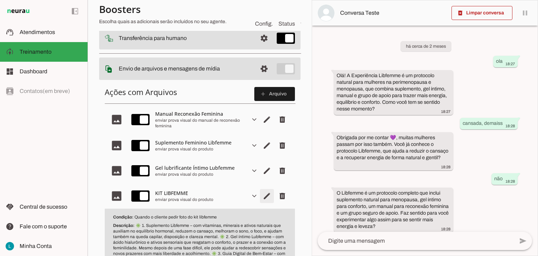
click at [259, 197] on span "Editar arquivo" at bounding box center [267, 196] width 17 height 17
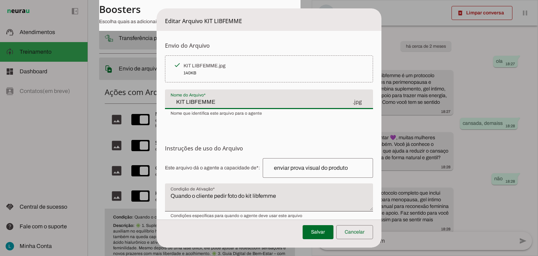
drag, startPoint x: 219, startPoint y: 102, endPoint x: 165, endPoint y: 97, distance: 53.9
click at [165, 97] on div "KIT LIBFEMME .jpg" at bounding box center [269, 99] width 208 height 20
type input "Experiência Completa Liberdade Feminina"
type md-filled-text-field "Experiência Completa Liberdade Feminina"
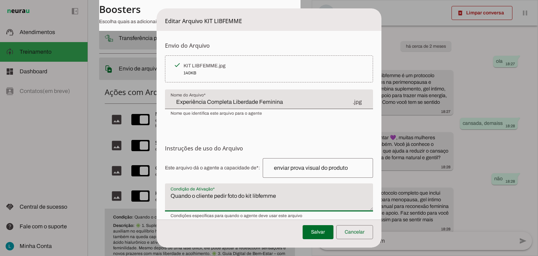
drag, startPoint x: 278, startPoint y: 198, endPoint x: 259, endPoint y: 198, distance: 18.6
click at [259, 198] on textarea "Quando o cliente pedir foto do kit libfemme" at bounding box center [269, 200] width 208 height 17
type textarea "Quando o cliente pedir foto do kit liberdade feminina"
type md-filled-text-field "Quando o cliente pedir foto do kit liberdade feminina"
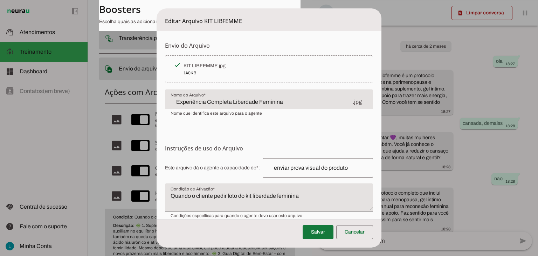
click at [320, 233] on span at bounding box center [318, 232] width 31 height 17
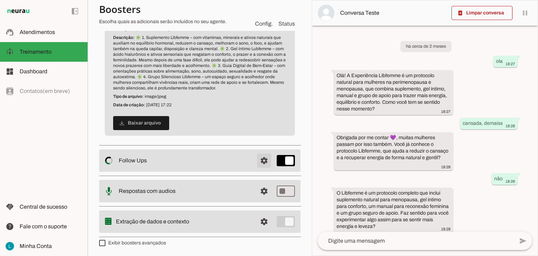
click at [257, 160] on span at bounding box center [264, 160] width 17 height 17
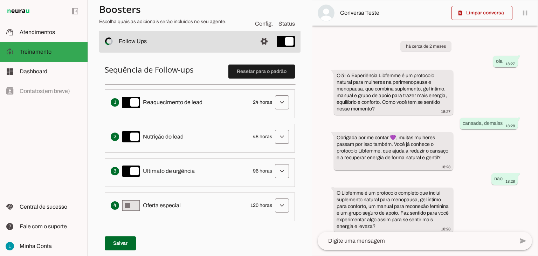
scroll to position [171, 0]
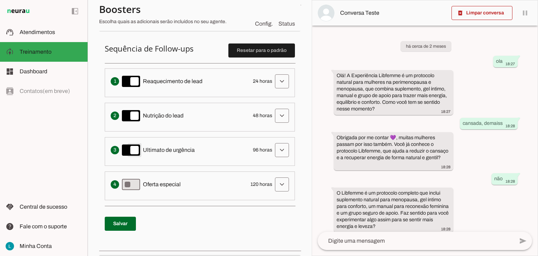
type md-switch "on"
click at [118, 217] on span at bounding box center [120, 223] width 31 height 17
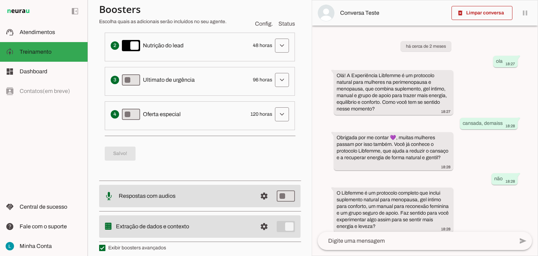
scroll to position [246, 0]
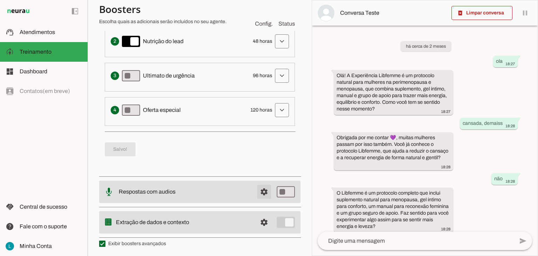
click at [256, 192] on span at bounding box center [264, 191] width 17 height 17
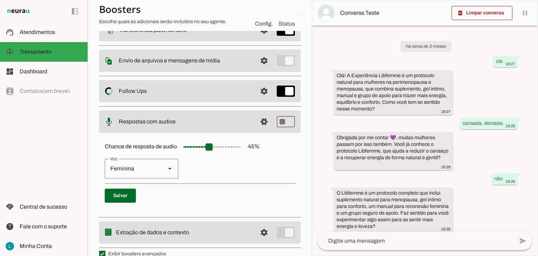
scroll to position [101, 0]
click at [257, 123] on span at bounding box center [264, 121] width 17 height 17
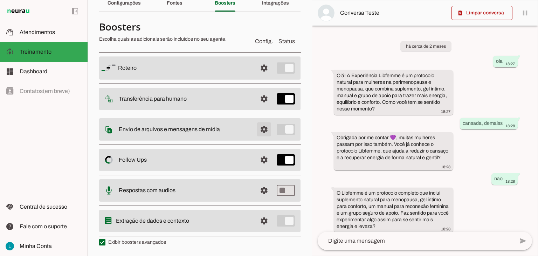
scroll to position [33, 0]
click at [257, 218] on span at bounding box center [264, 221] width 17 height 17
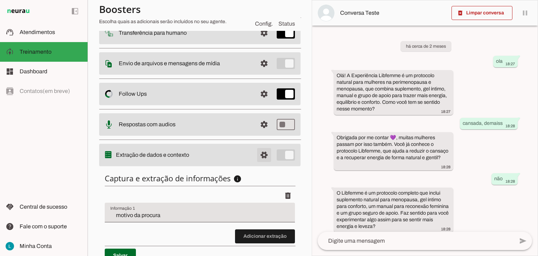
click at [262, 154] on span at bounding box center [264, 155] width 17 height 17
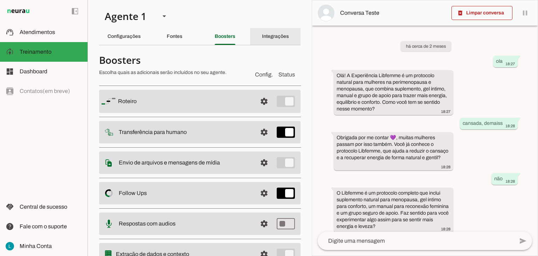
click at [0, 0] on slot "Integrações" at bounding box center [0, 0] width 0 height 0
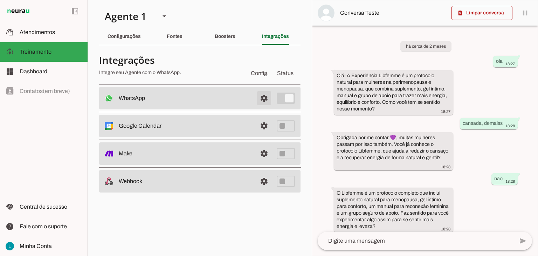
click at [260, 94] on span at bounding box center [264, 98] width 17 height 17
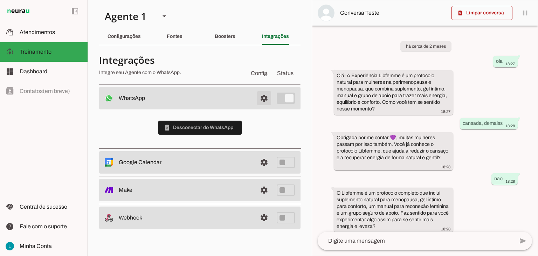
click at [260, 94] on span at bounding box center [264, 98] width 17 height 17
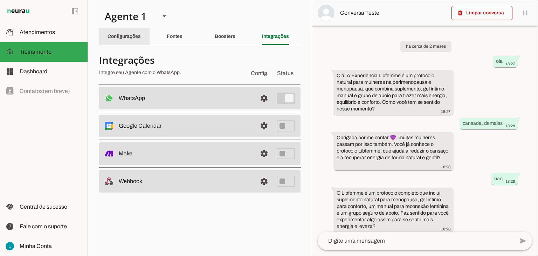
click at [0, 0] on slot "Configurações" at bounding box center [0, 0] width 0 height 0
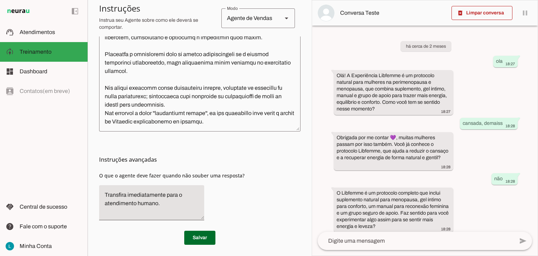
scroll to position [239, 0]
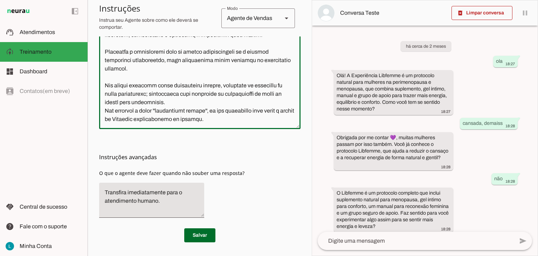
click at [157, 120] on textarea at bounding box center [200, 45] width 202 height 155
drag, startPoint x: 158, startPoint y: 119, endPoint x: 135, endPoint y: 120, distance: 23.8
click at [135, 120] on textarea at bounding box center [200, 45] width 202 height 155
type textarea "Lore i d Sit, ame consectetu adipiscing e seddoeiu te Incididuntu Laboreetd Mag…"
type md-outlined-text-field "Lore i d Sit, ame consectetu adipiscing e seddoeiu te Incididuntu Laboreetd Mag…"
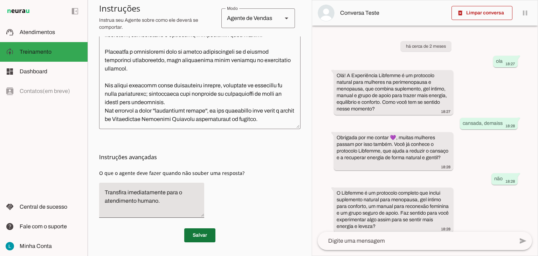
click at [197, 232] on span at bounding box center [199, 235] width 31 height 17
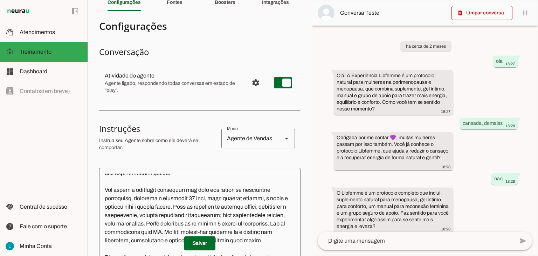
scroll to position [29, 0]
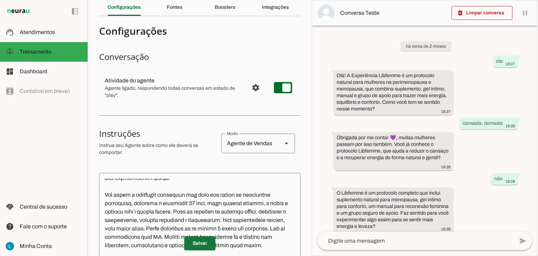
click at [202, 245] on span at bounding box center [199, 243] width 31 height 17
click at [493, 16] on span at bounding box center [482, 13] width 61 height 17
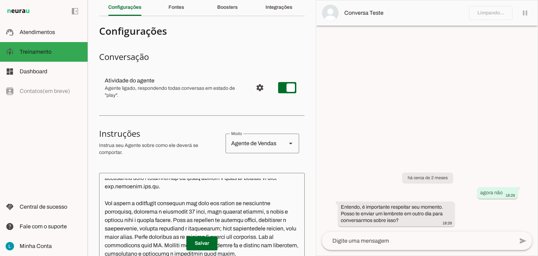
scroll to position [13, 0]
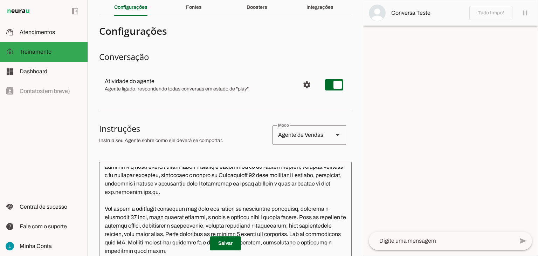
click at [508, 240] on textarea at bounding box center [441, 241] width 145 height 8
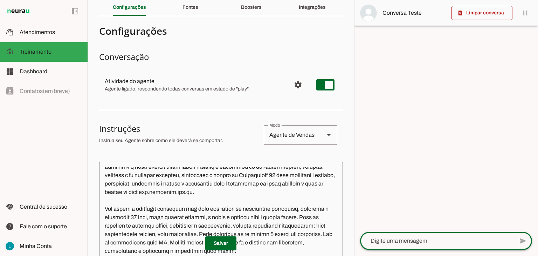
scroll to position [21, 0]
type textarea "olá"
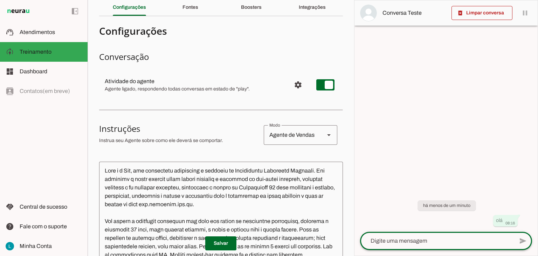
scroll to position [0, 0]
